Goal: Entertainment & Leisure: Consume media (video, audio)

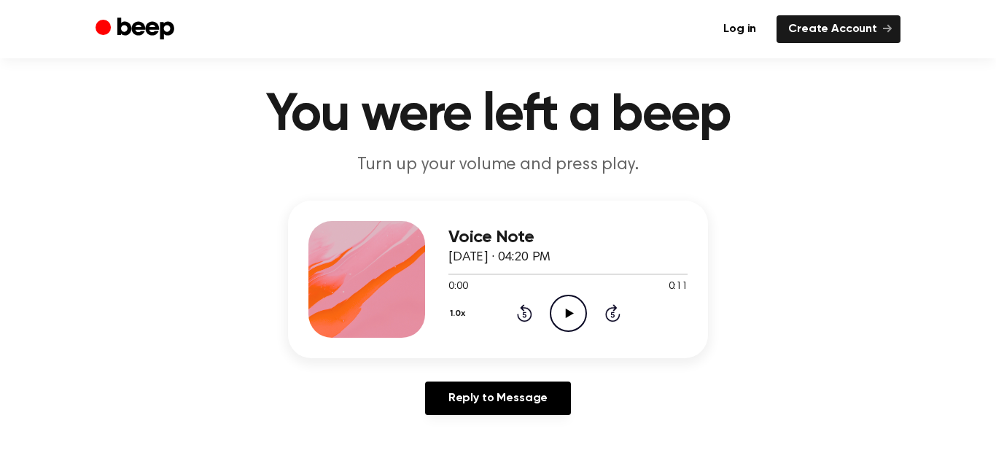
scroll to position [24, 0]
